Goal: Information Seeking & Learning: Learn about a topic

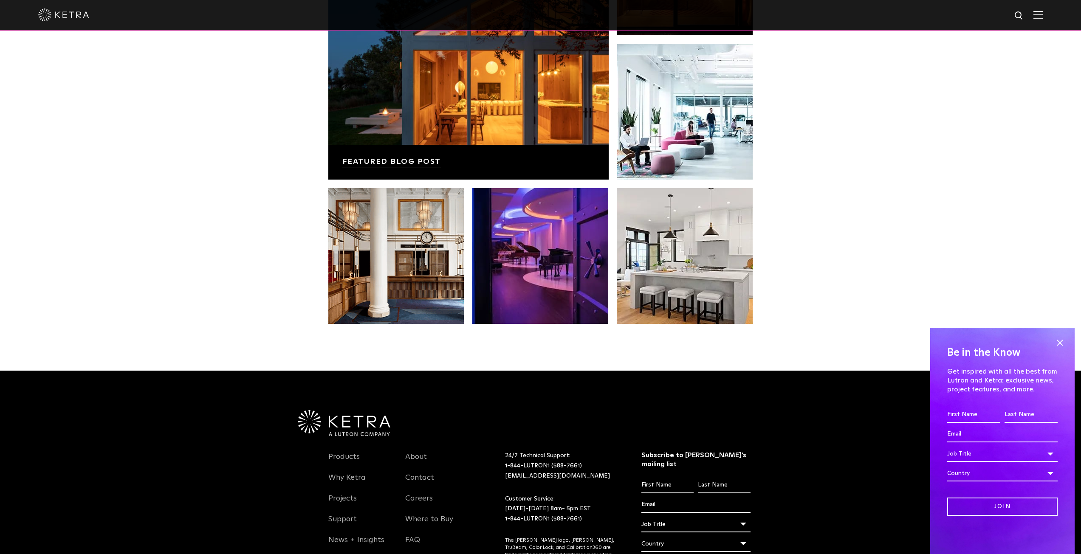
scroll to position [1699, 0]
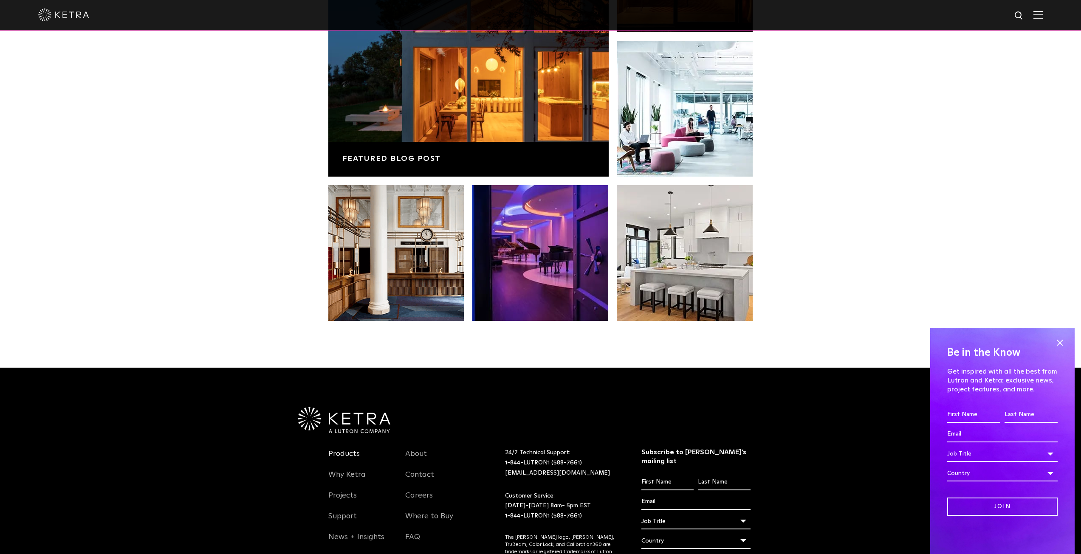
click at [349, 454] on link "Products" at bounding box center [343, 459] width 31 height 20
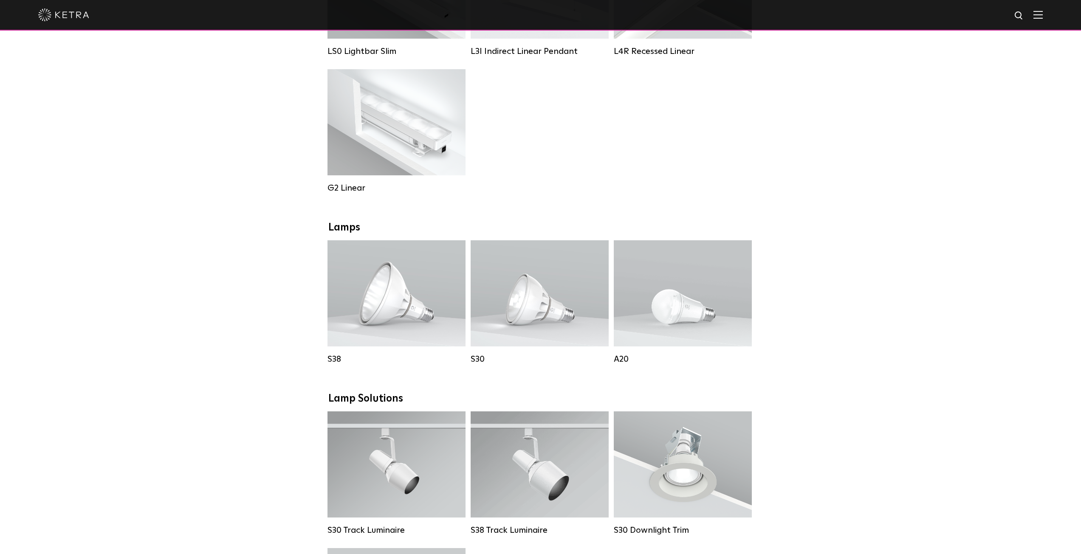
scroll to position [467, 0]
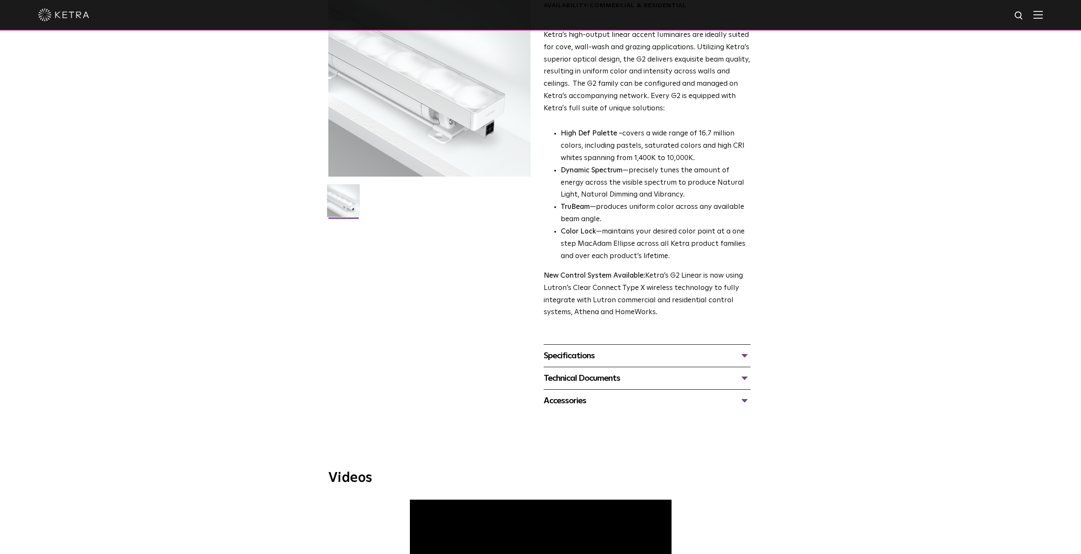
scroll to position [85, 0]
